Goal: Navigation & Orientation: Find specific page/section

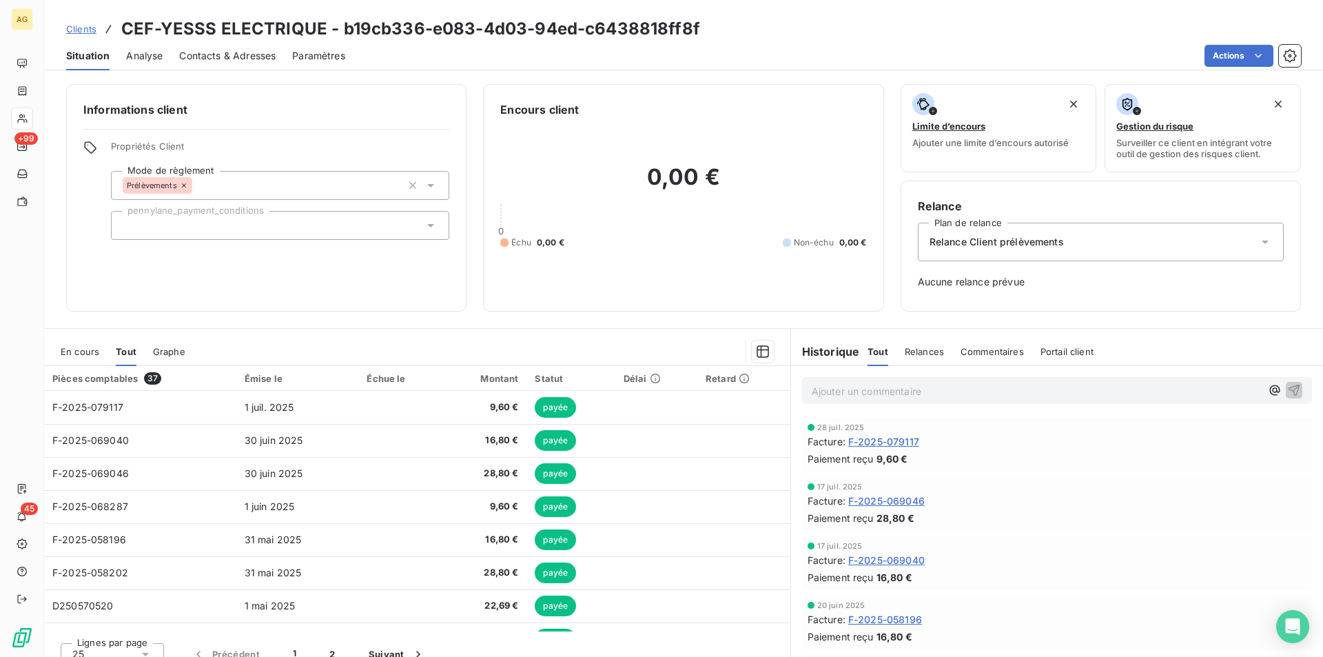
scroll to position [587, 0]
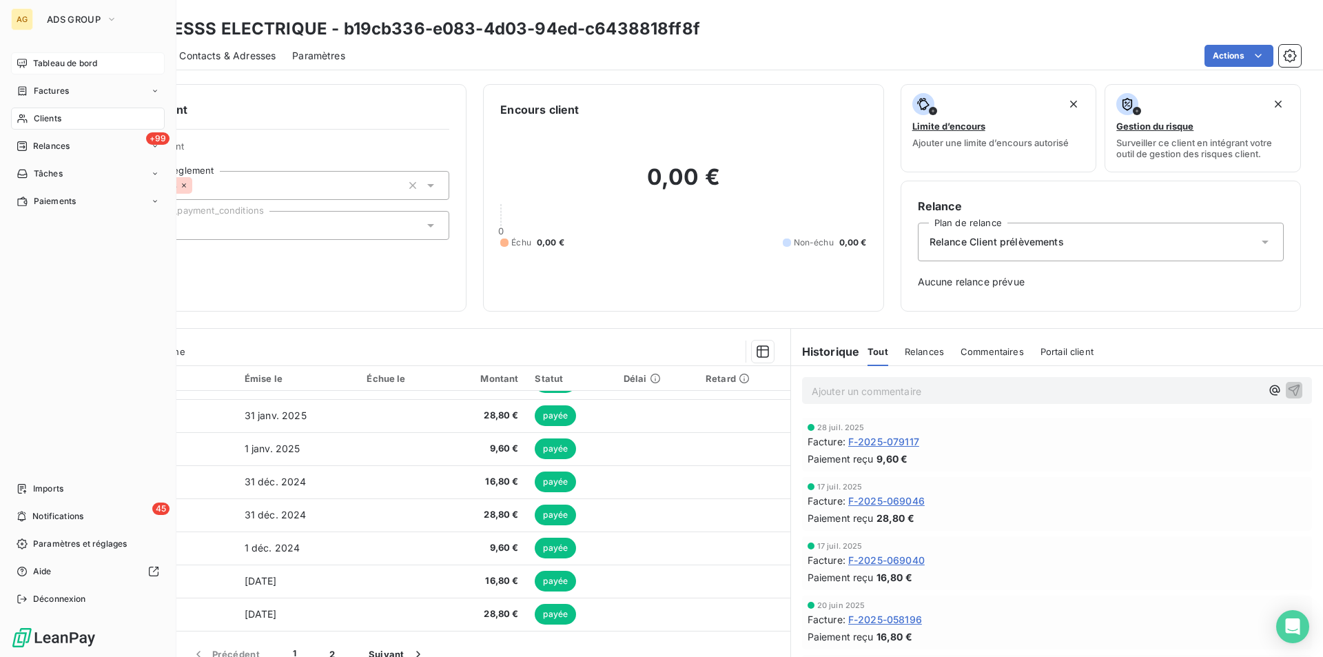
click at [44, 63] on span "Tableau de bord" at bounding box center [65, 63] width 64 height 12
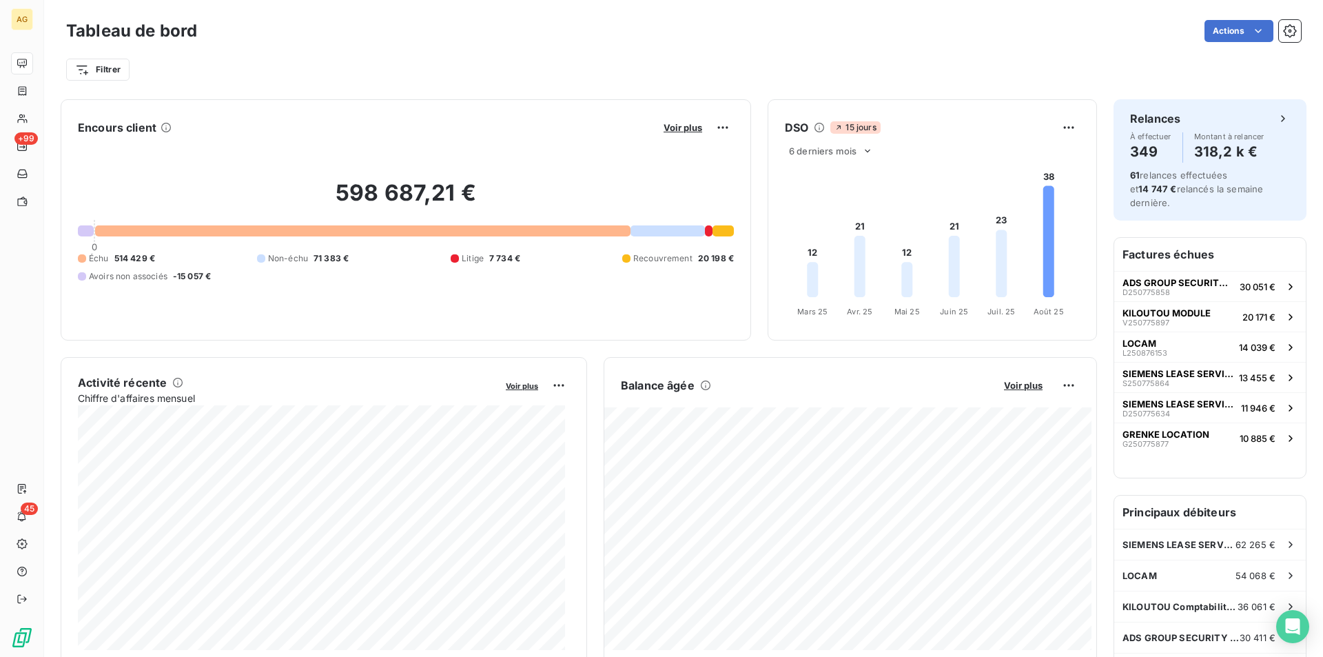
drag, startPoint x: 1087, startPoint y: 461, endPoint x: 1023, endPoint y: 124, distance: 343.0
click at [1023, 124] on div "15 jours" at bounding box center [941, 127] width 222 height 12
